Goal: Register for event/course

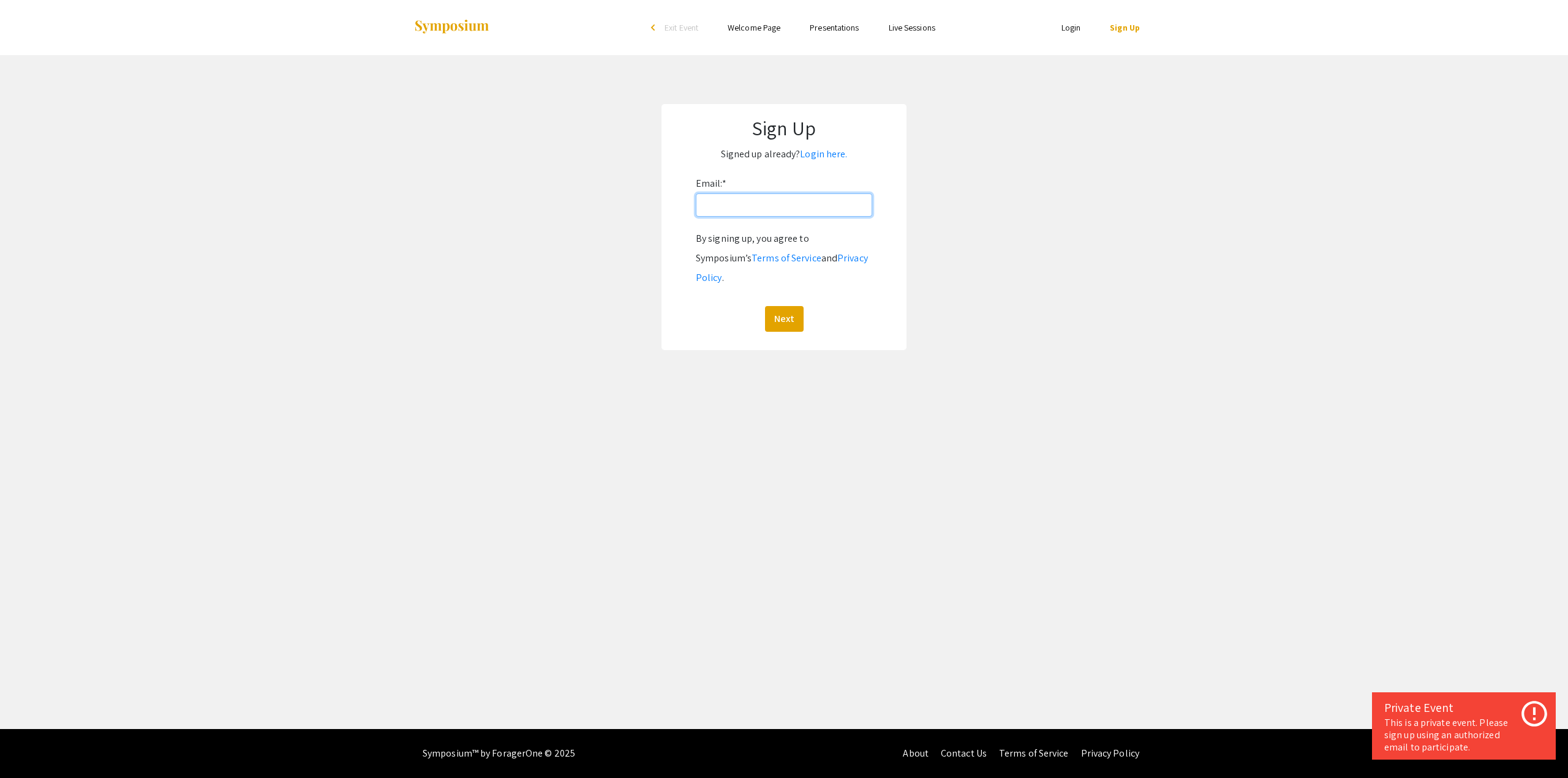
click at [708, 199] on input "Email: *" at bounding box center [784, 205] width 177 height 23
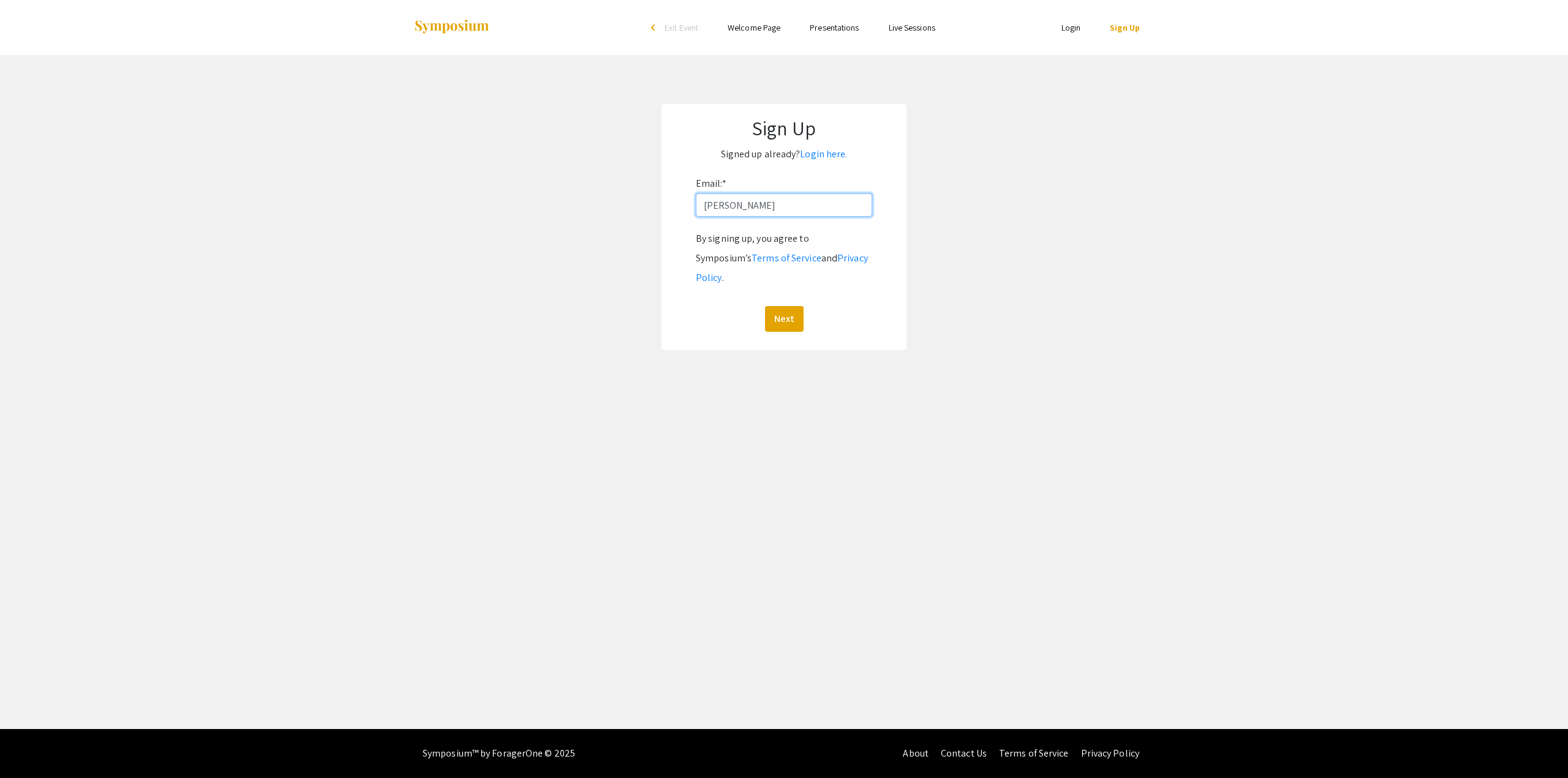
type input "[PERSON_NAME][EMAIL_ADDRESS][DOMAIN_NAME]"
click at [792, 306] on button "Next" at bounding box center [784, 319] width 38 height 25
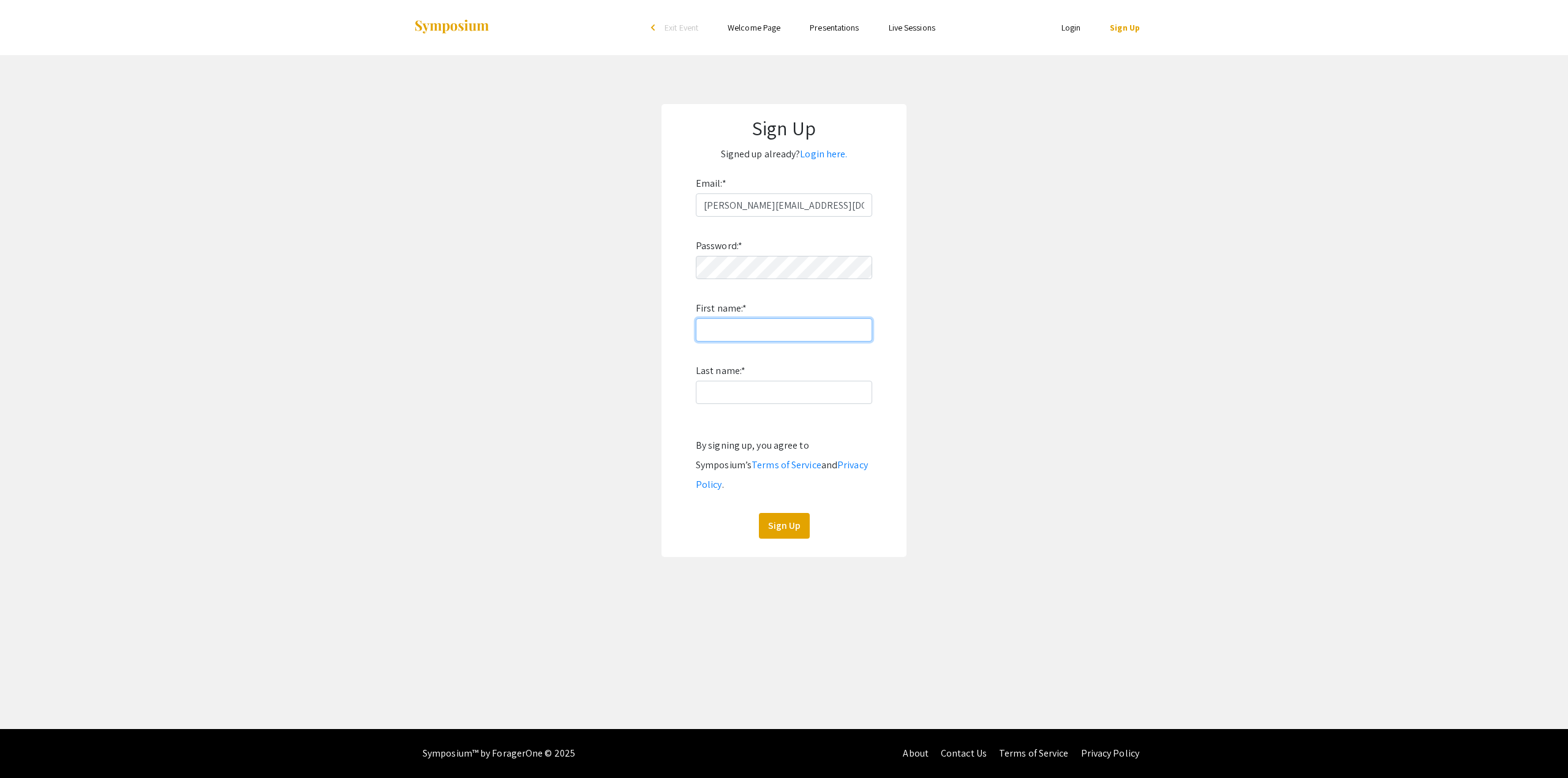
click at [735, 329] on input "First name: *" at bounding box center [784, 330] width 177 height 23
type input "Susan"
type input "VanBeuge"
click at [668, 262] on div "Sign Up Signed up already? Login here. Email: * susan.vanbeuge@unlv.edu Passwor…" at bounding box center [784, 330] width 245 height 453
click at [780, 513] on button "Sign Up" at bounding box center [784, 526] width 51 height 25
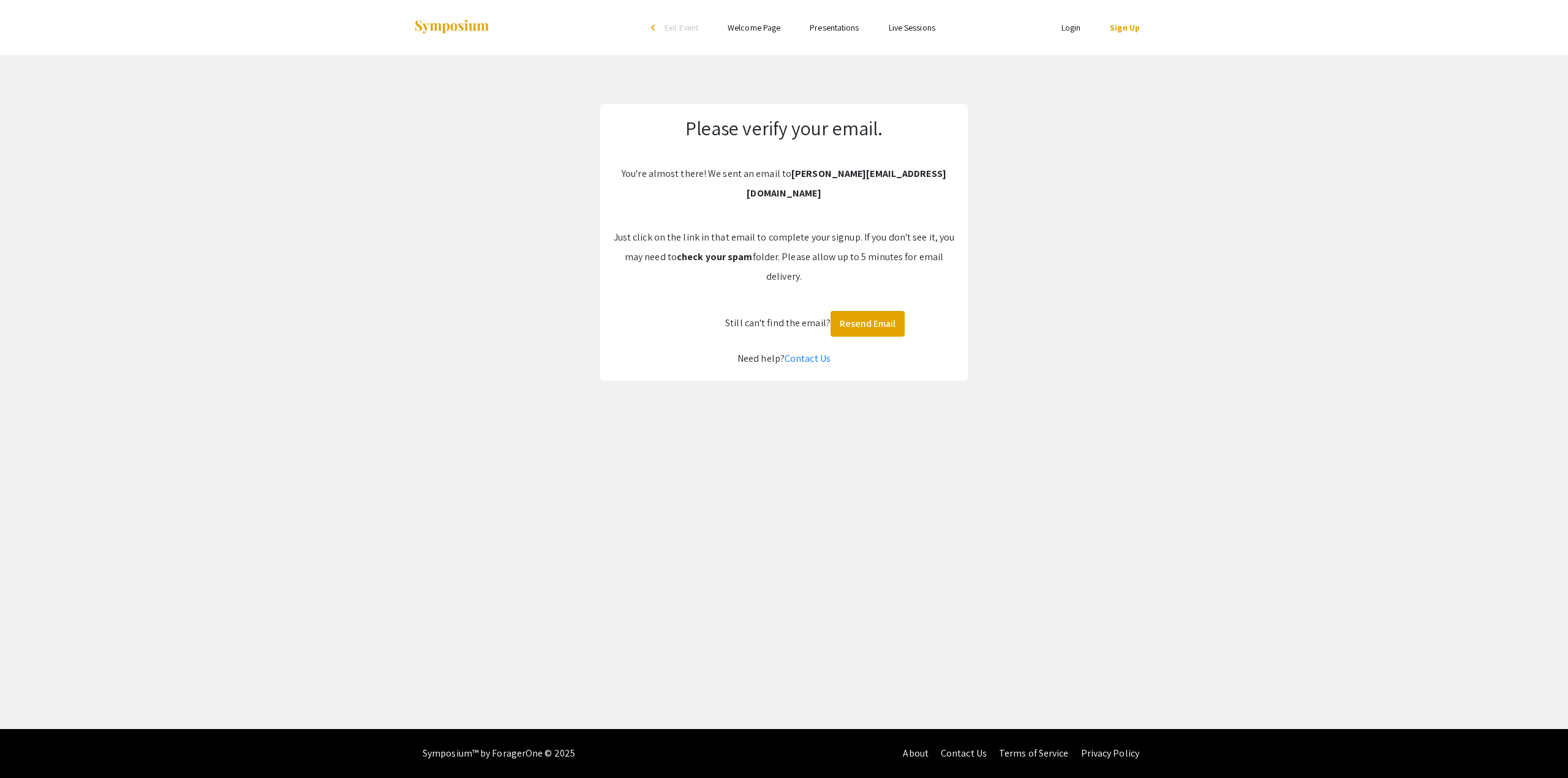
click at [436, 288] on app-signup "Please verify your email. You're almost there! We sent an email to susan.vanbeu…" at bounding box center [784, 243] width 1568 height 277
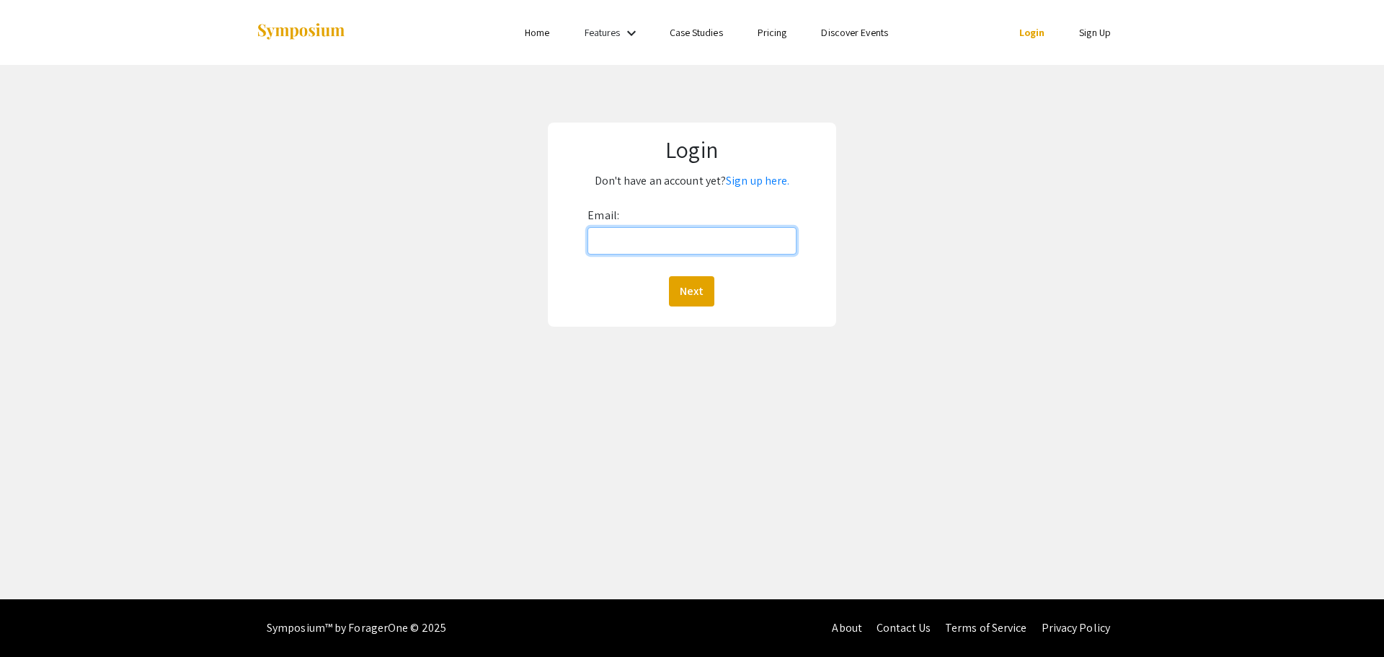
click at [602, 237] on input "Email:" at bounding box center [691, 240] width 208 height 27
type input "[PERSON_NAME][EMAIL_ADDRESS][DOMAIN_NAME]"
click at [685, 299] on button "Next" at bounding box center [691, 291] width 45 height 30
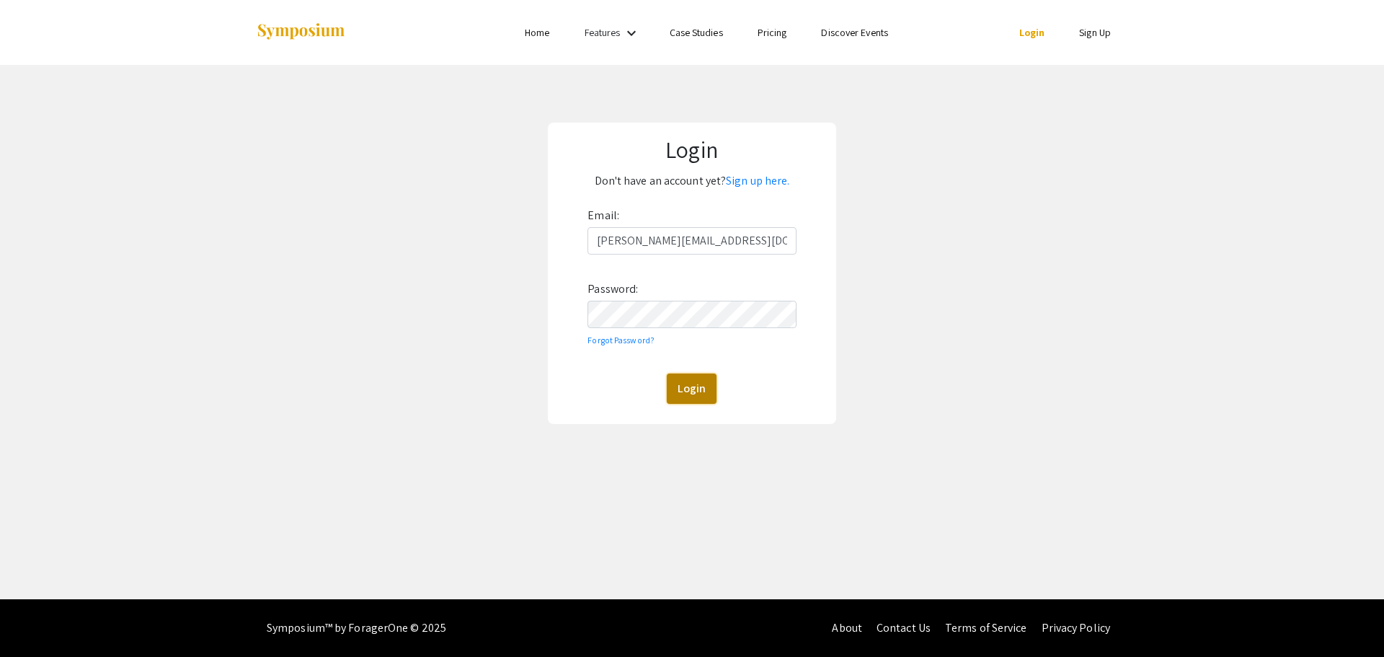
click at [696, 379] on button "Login" at bounding box center [692, 388] width 50 height 30
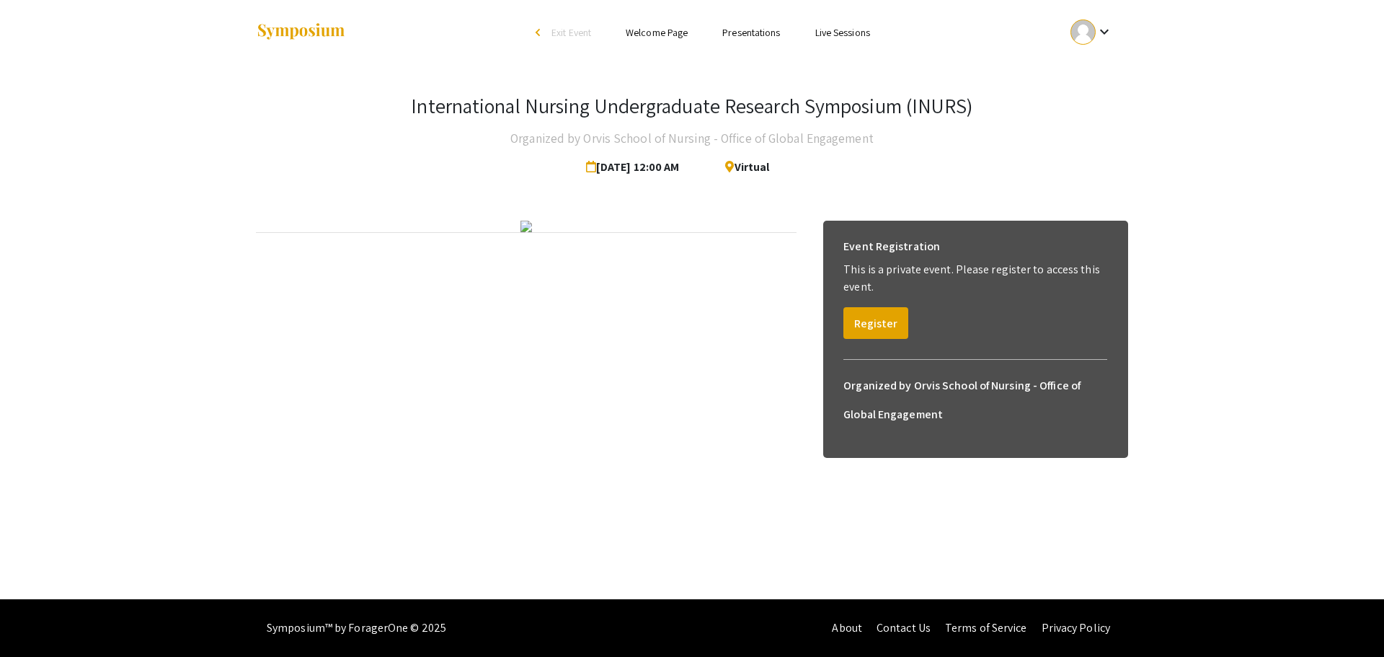
click at [532, 232] on img at bounding box center [526, 227] width 12 height 12
click at [868, 322] on button "Register" at bounding box center [875, 323] width 65 height 32
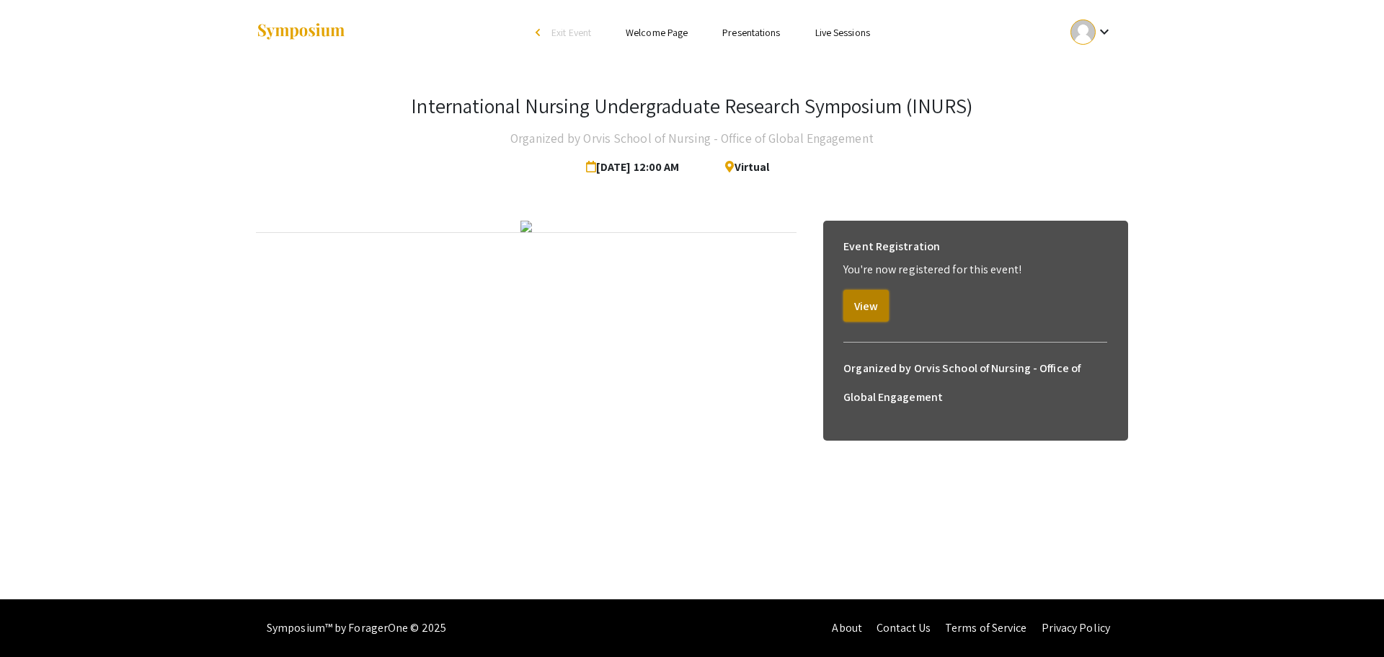
click at [863, 305] on button "View" at bounding box center [865, 306] width 45 height 32
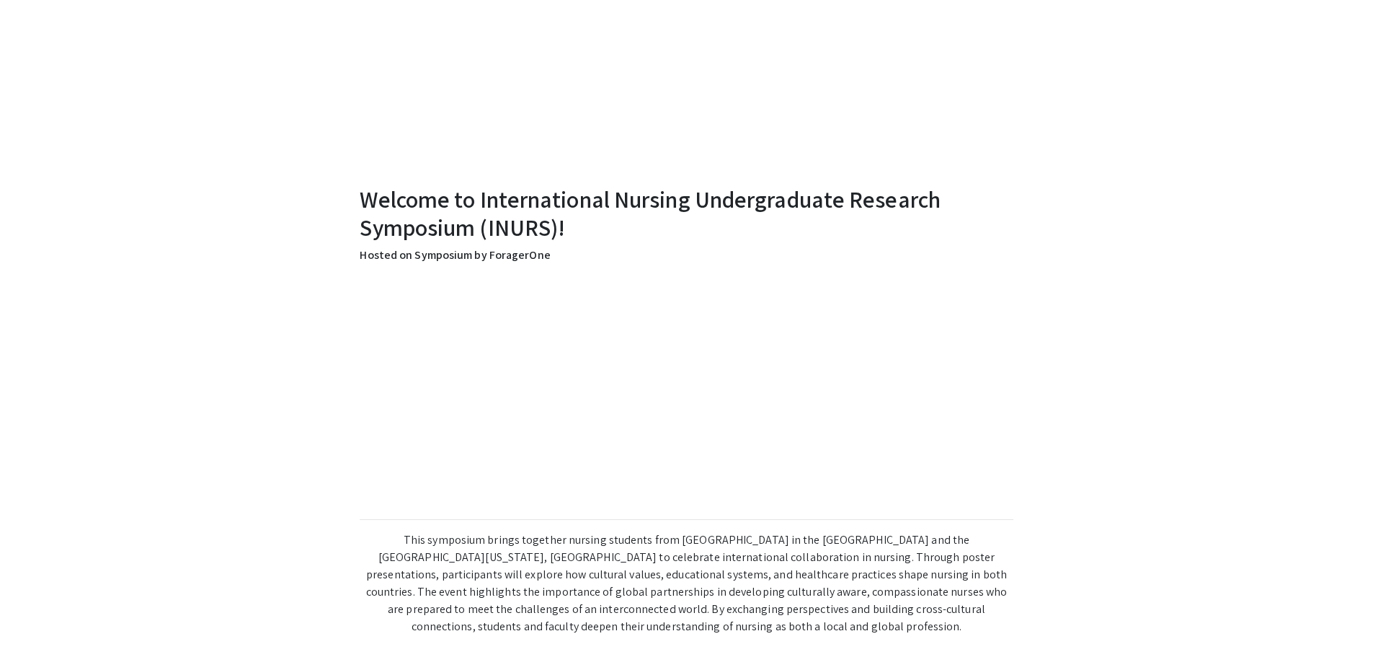
scroll to position [242, 0]
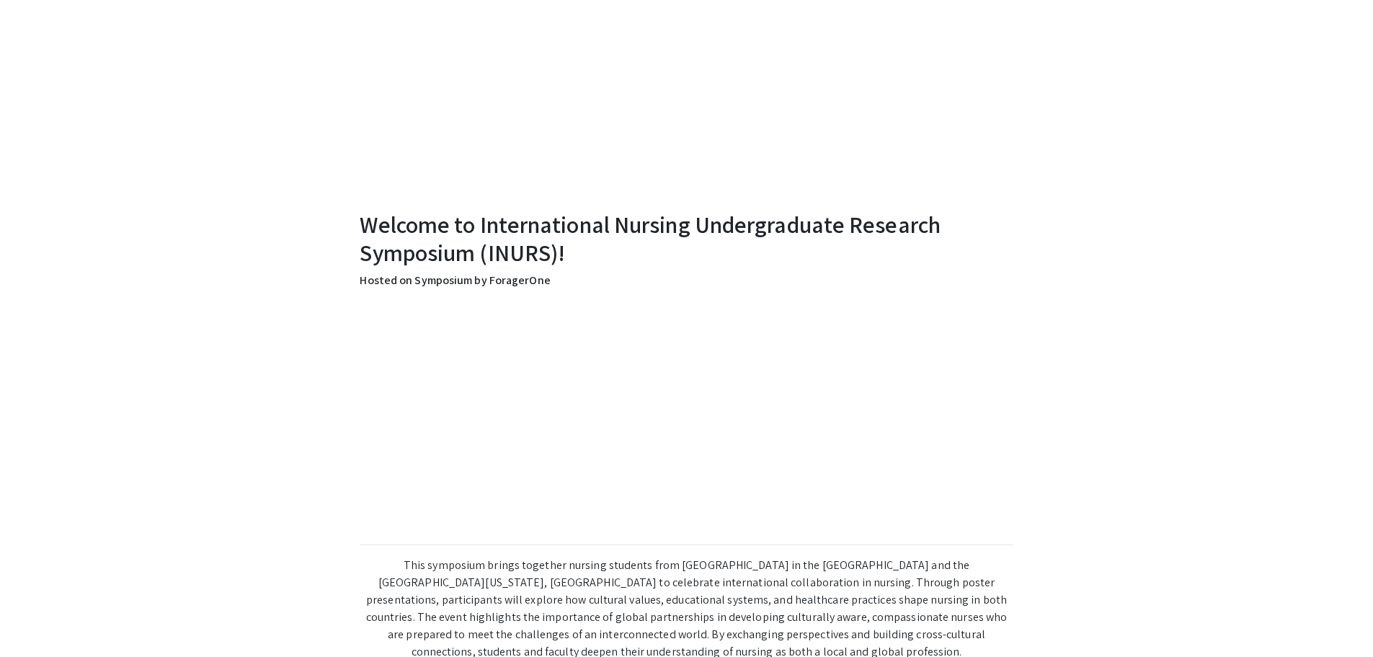
click at [1025, 364] on div "Welcome to International Nursing Undergraduate Research Symposium (INURS)! Host…" at bounding box center [686, 445] width 915 height 1245
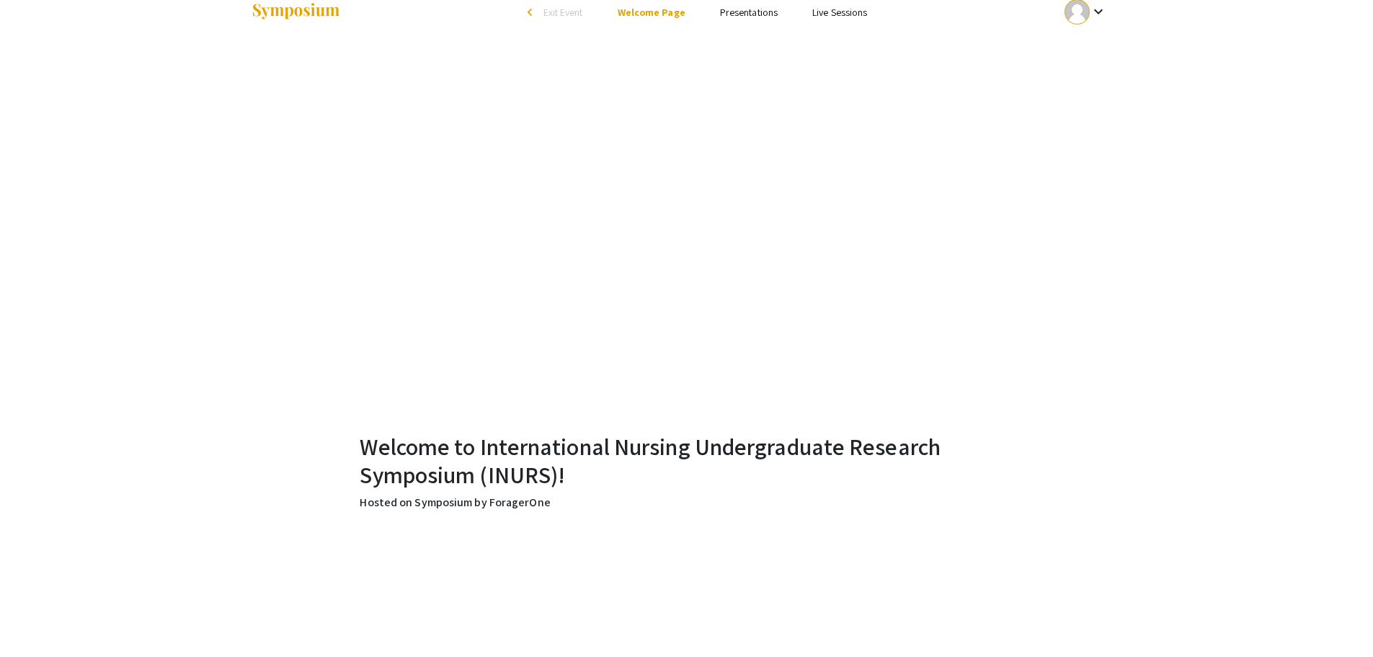
scroll to position [0, 0]
